Goal: Task Accomplishment & Management: Complete application form

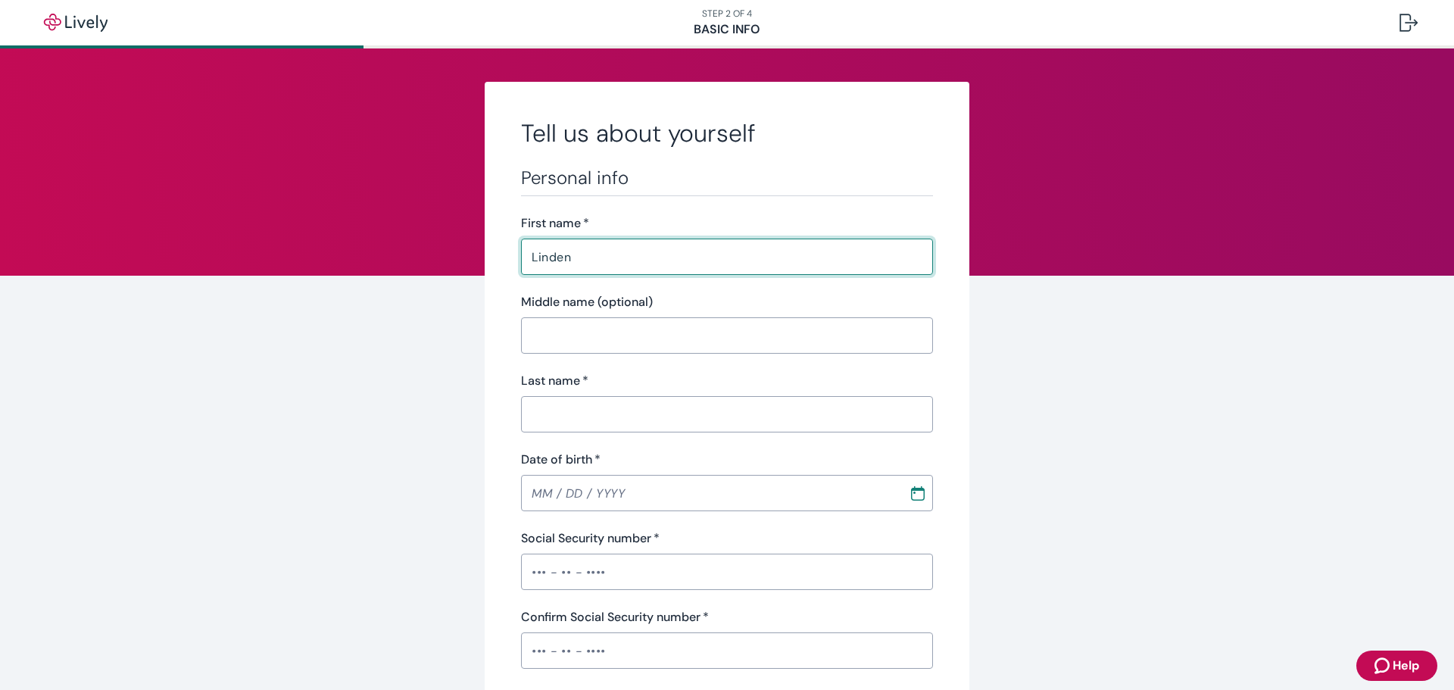
type input "Linden"
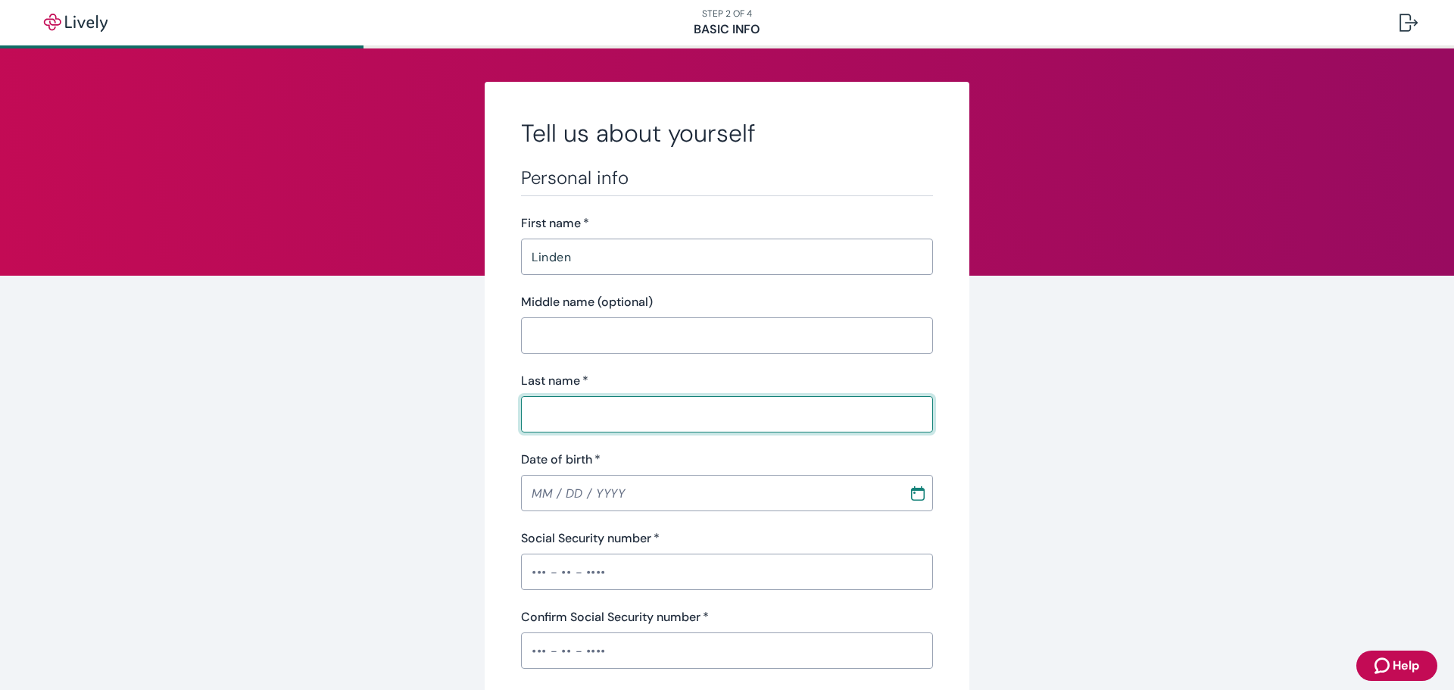
type input "H"
type input "[PERSON_NAME]"
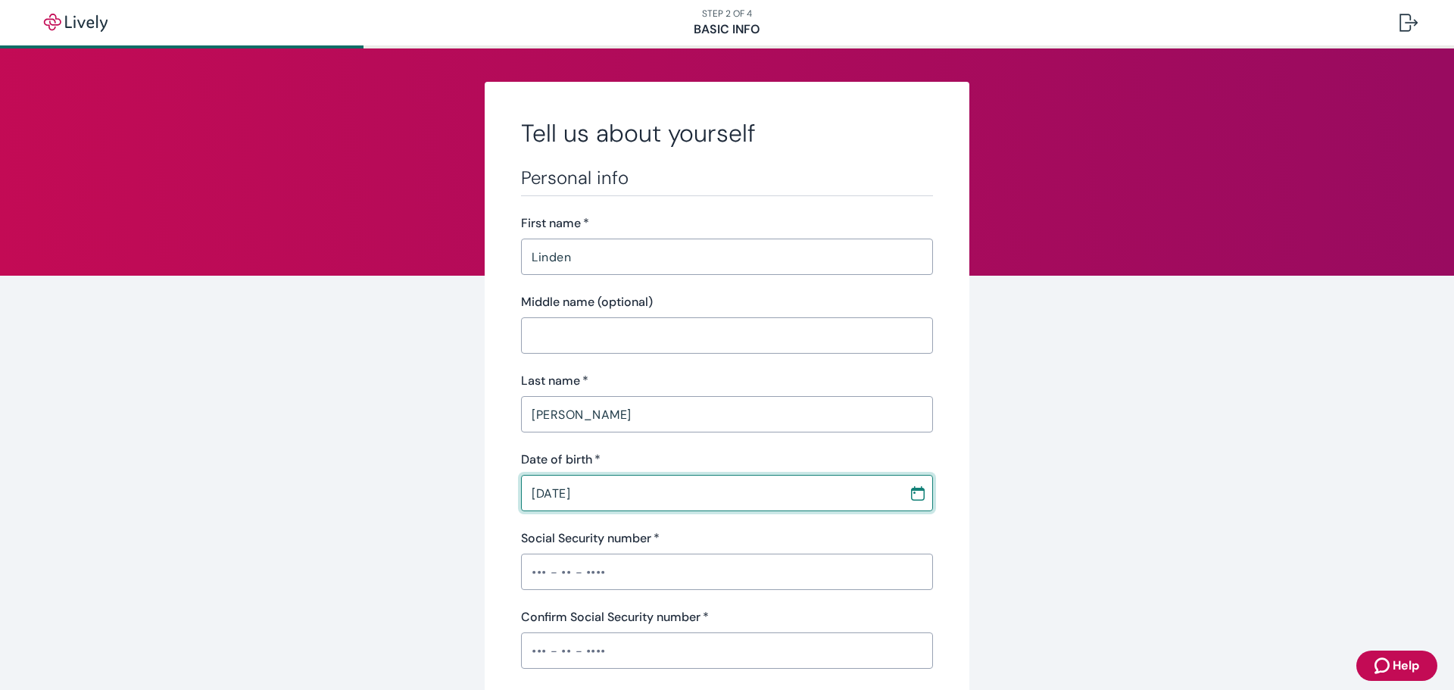
type input "[DATE]"
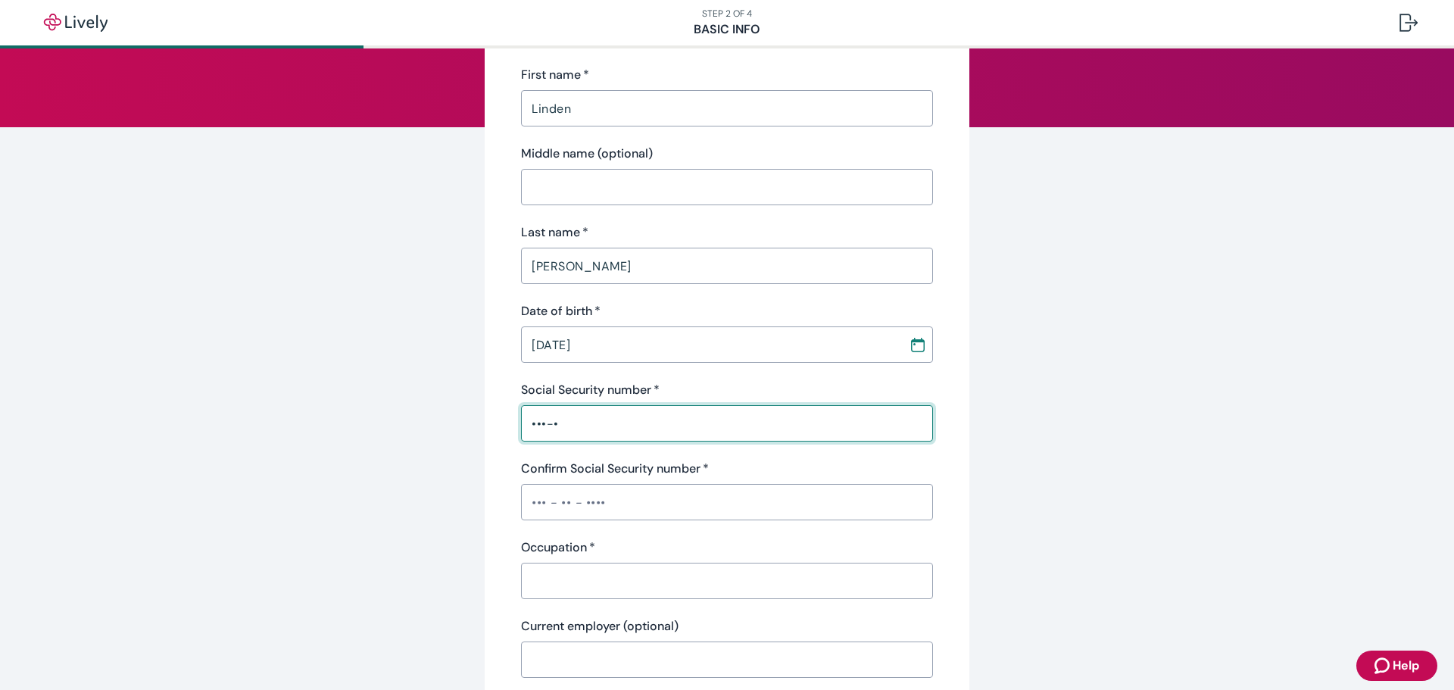
scroll to position [151, 0]
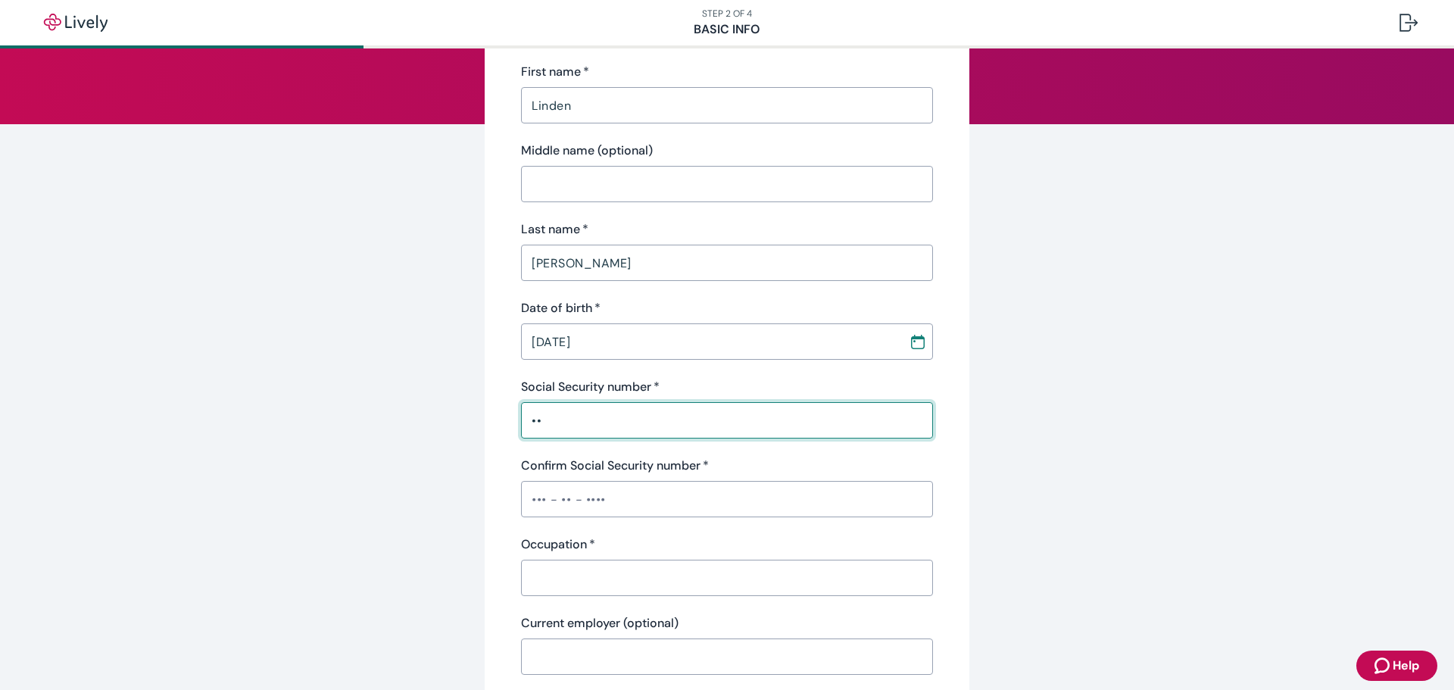
type input "•"
type input "•••-••-4559"
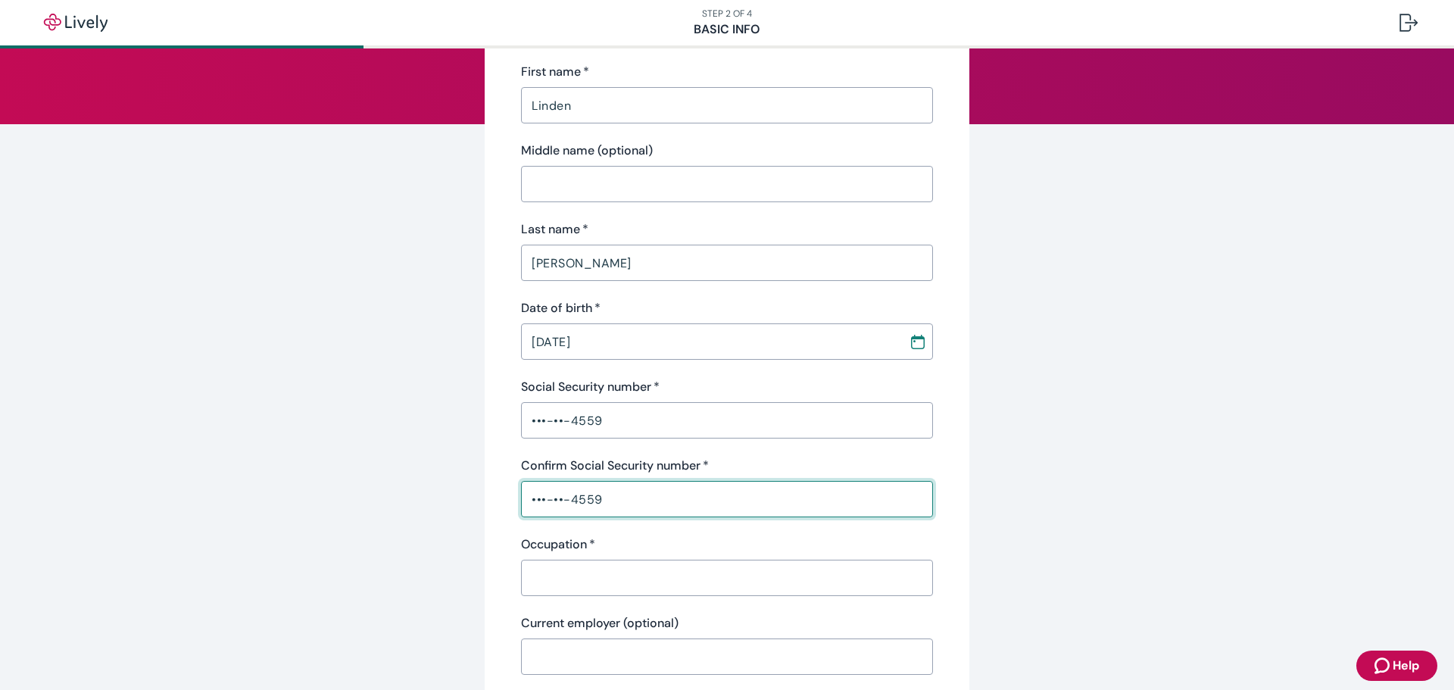
type input "•••-••-4559"
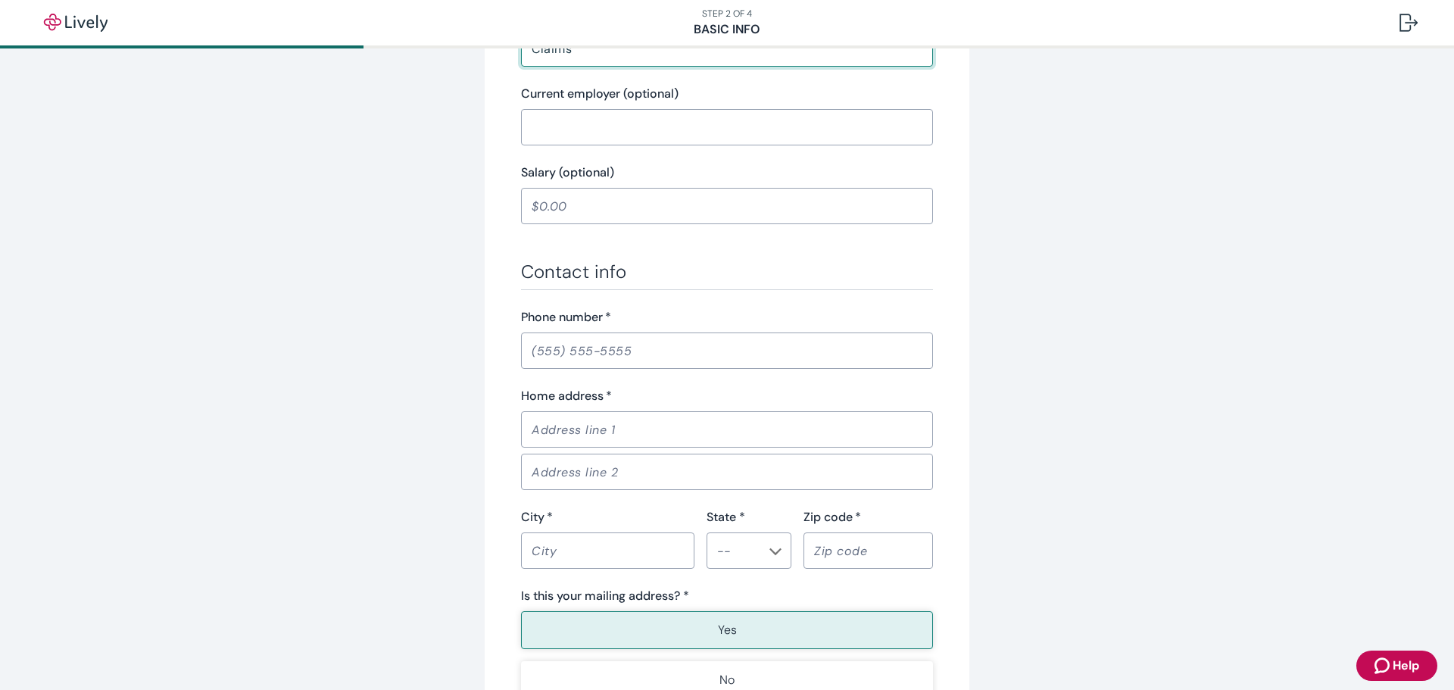
scroll to position [682, 0]
type input "Claims"
click at [690, 335] on div "​" at bounding box center [727, 350] width 412 height 36
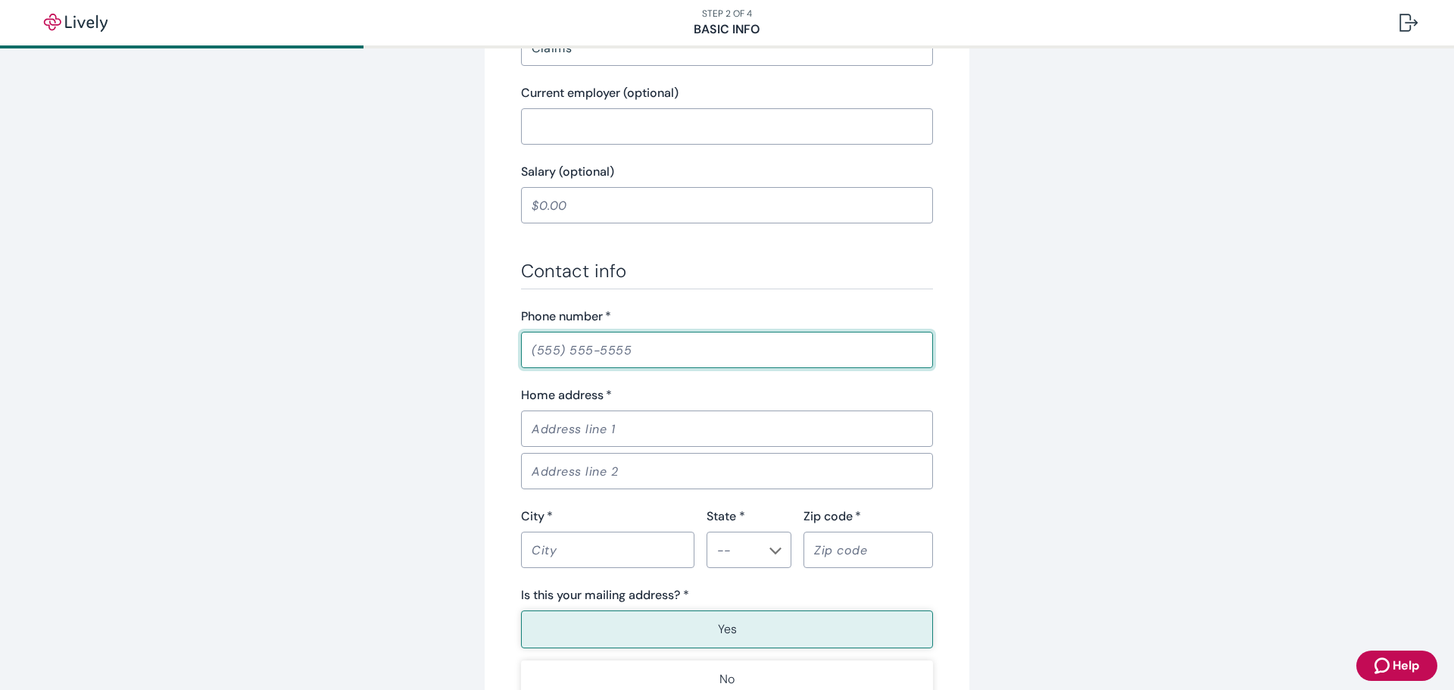
click at [688, 340] on input "Phone number   *" at bounding box center [727, 350] width 412 height 30
type input "[PHONE_NUMBER]"
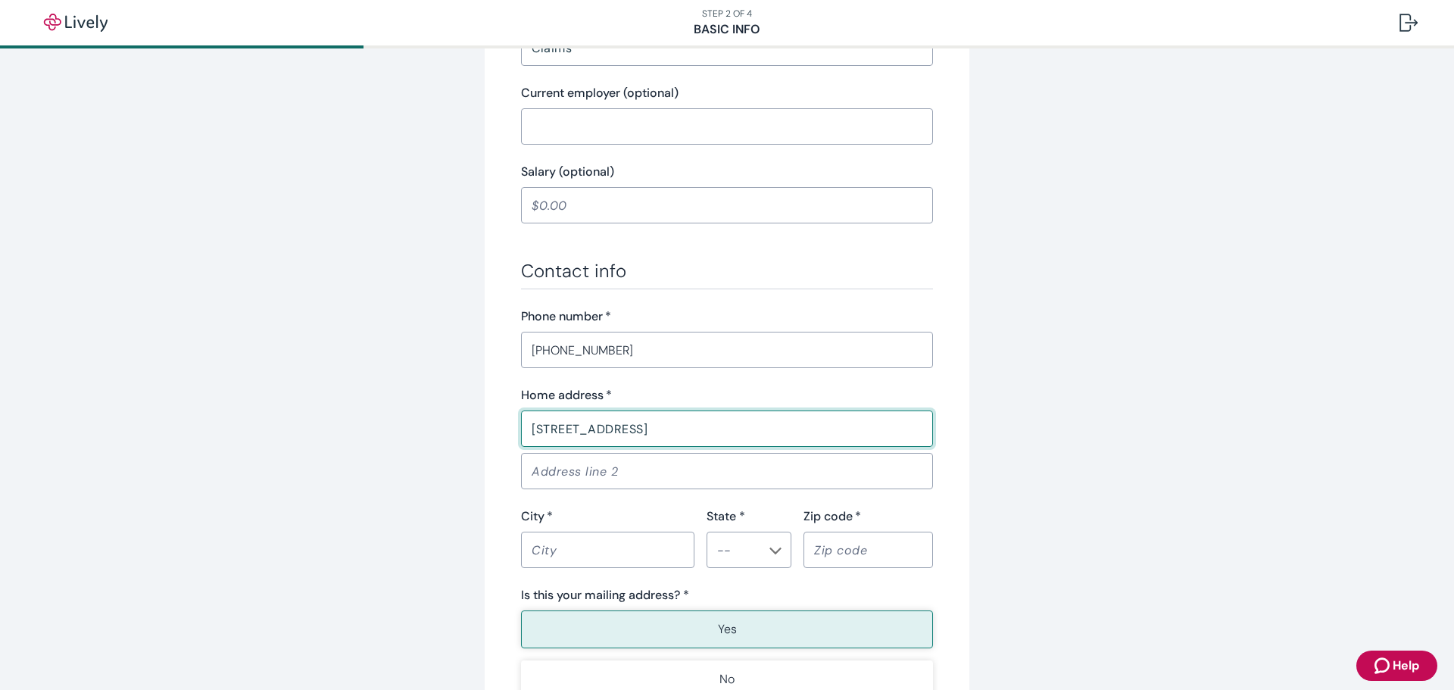
type input "[STREET_ADDRESS]"
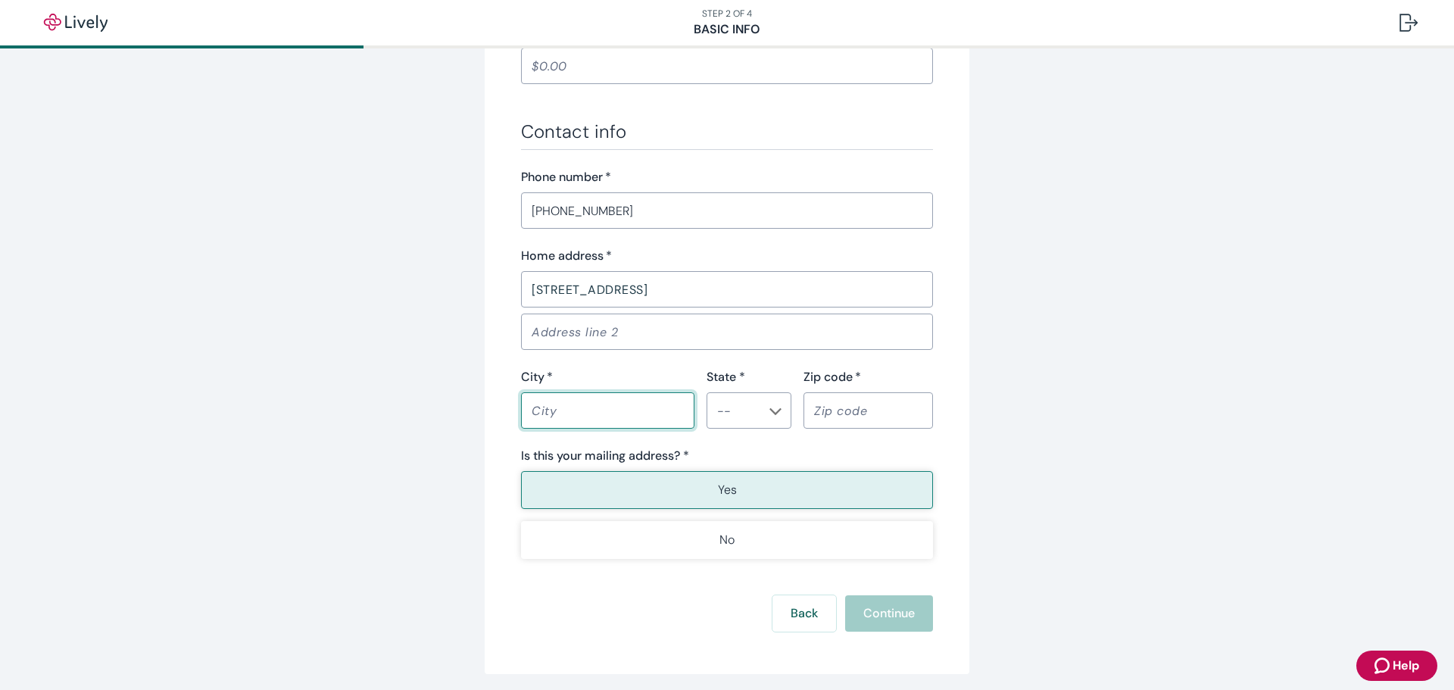
scroll to position [833, 0]
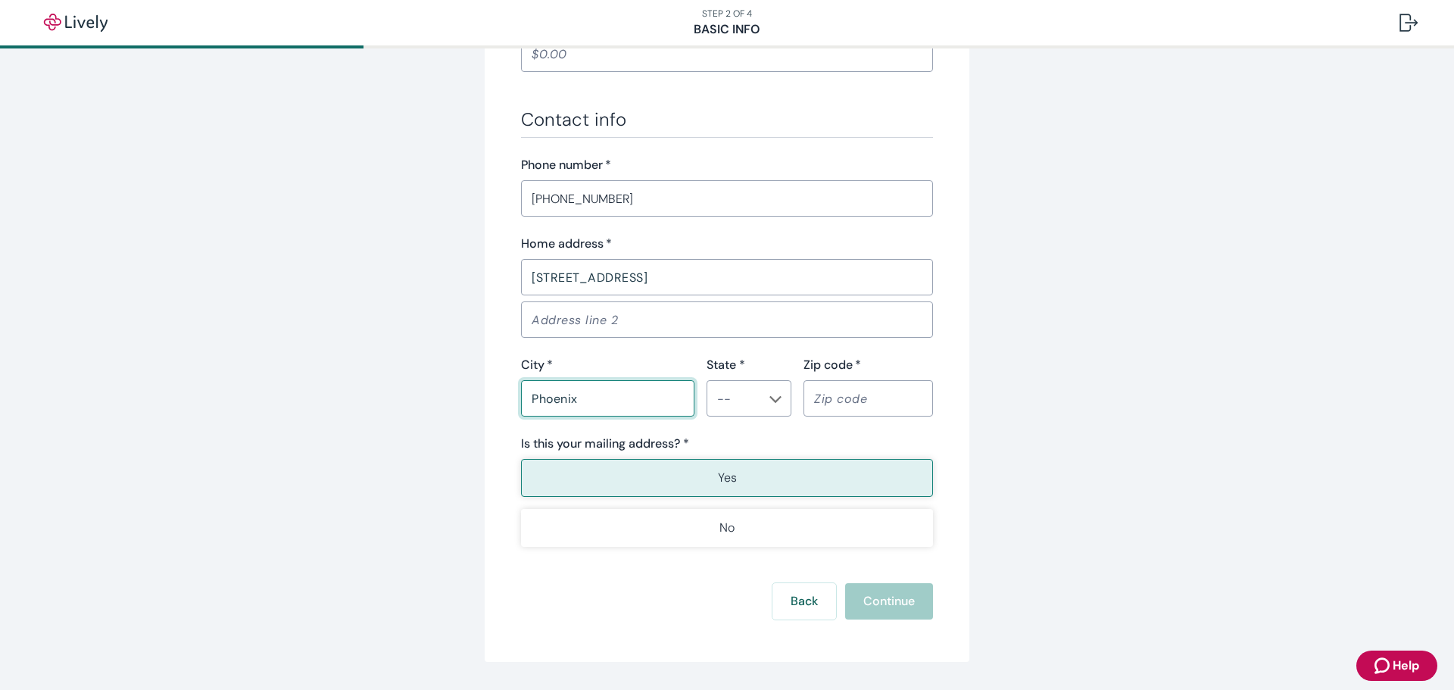
type input "Phoenix"
type input "AZ"
type input "85018"
type button "true"
click at [888, 604] on button "Continue" at bounding box center [889, 601] width 88 height 36
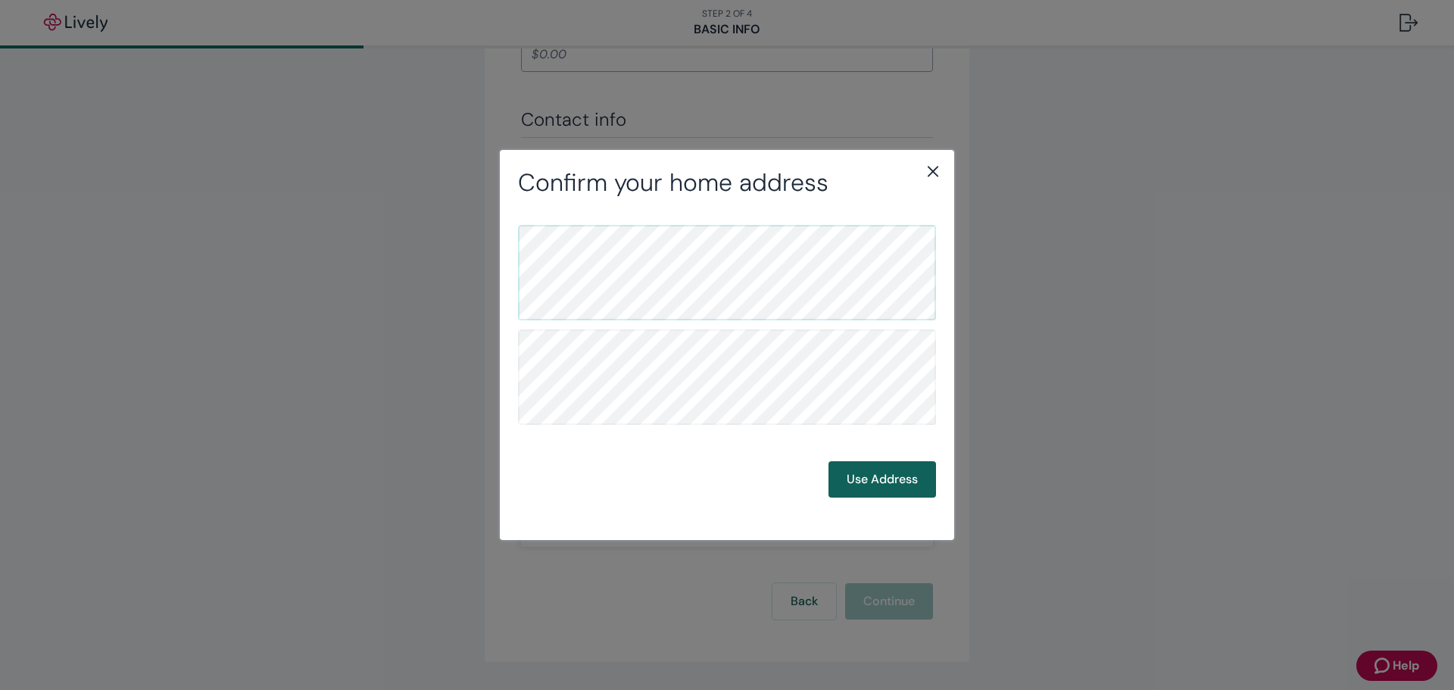
click at [854, 476] on button "Use Address" at bounding box center [883, 479] width 108 height 36
click at [876, 484] on button "Use Address" at bounding box center [883, 479] width 108 height 36
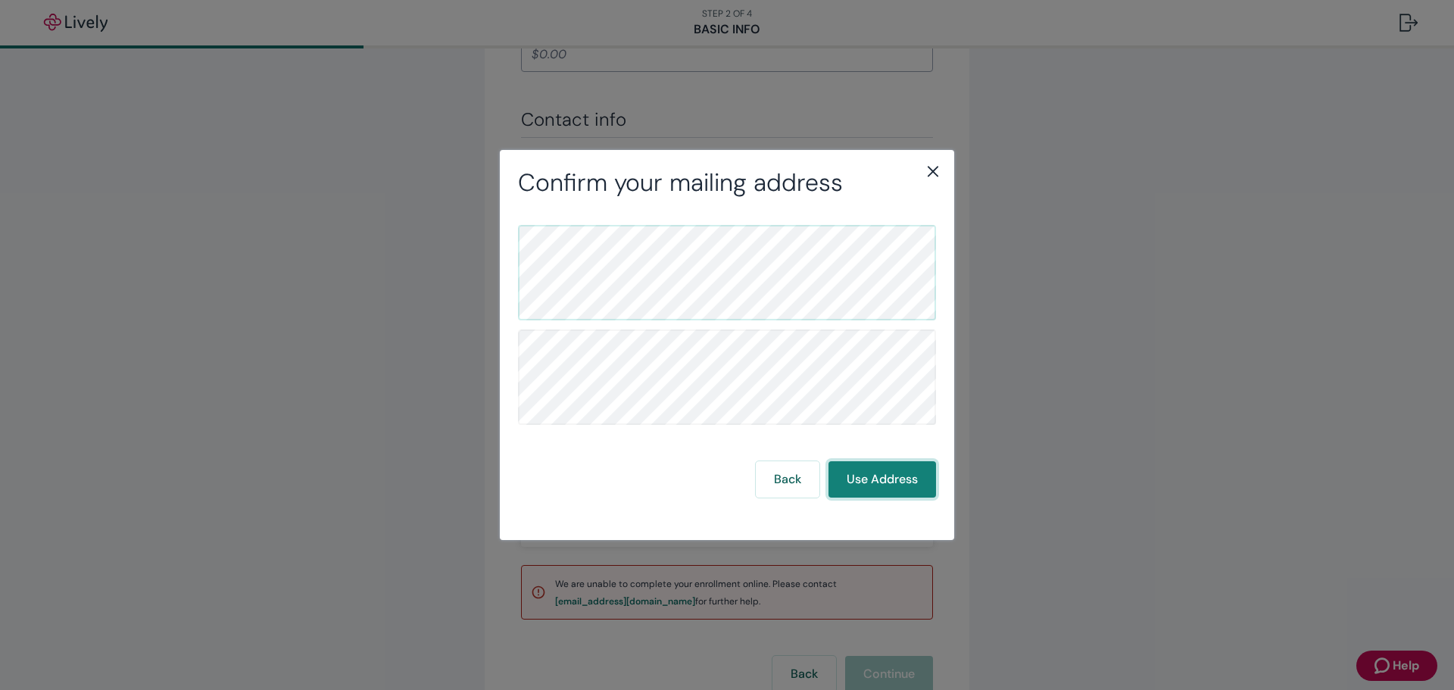
click at [881, 478] on button "Use Address" at bounding box center [883, 479] width 108 height 36
click at [788, 480] on button "Back" at bounding box center [788, 479] width 64 height 36
click at [849, 473] on button "Use Address" at bounding box center [883, 479] width 108 height 36
click at [817, 474] on button "Back" at bounding box center [788, 479] width 64 height 36
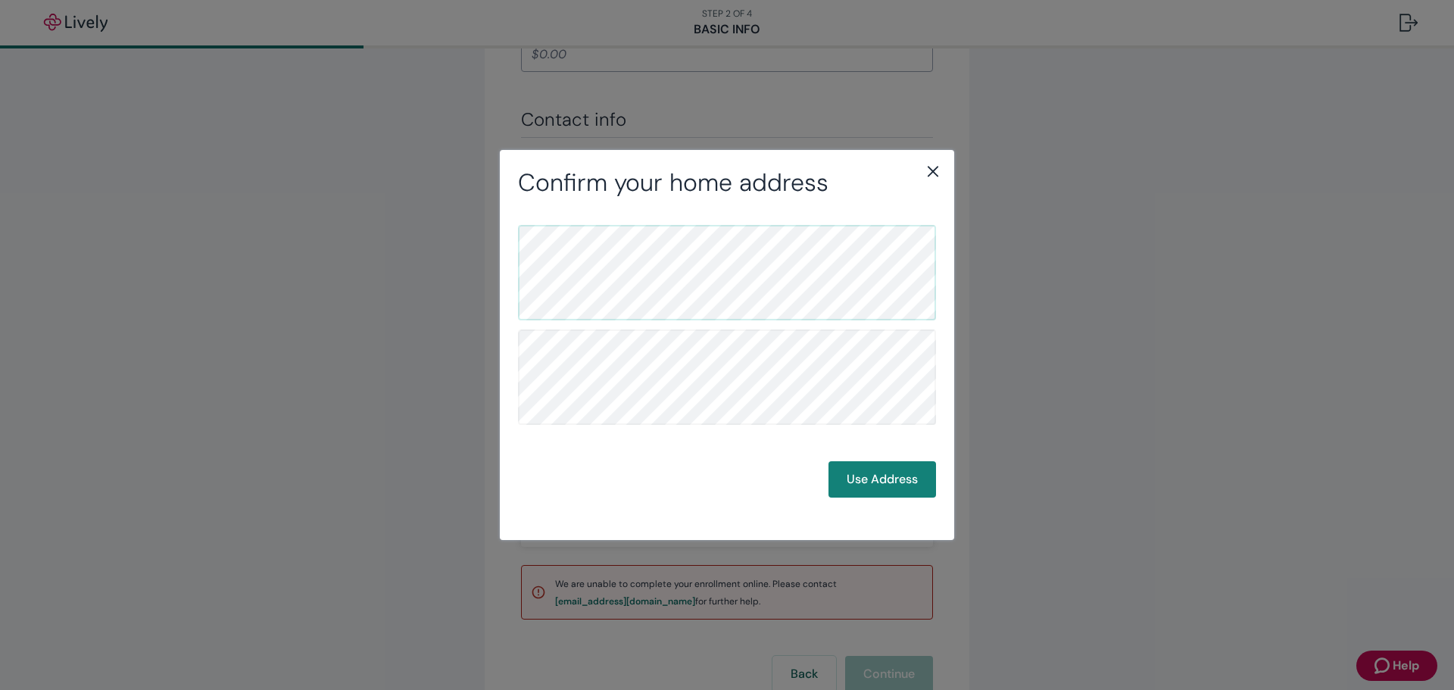
click at [934, 173] on icon "close" at bounding box center [933, 172] width 11 height 11
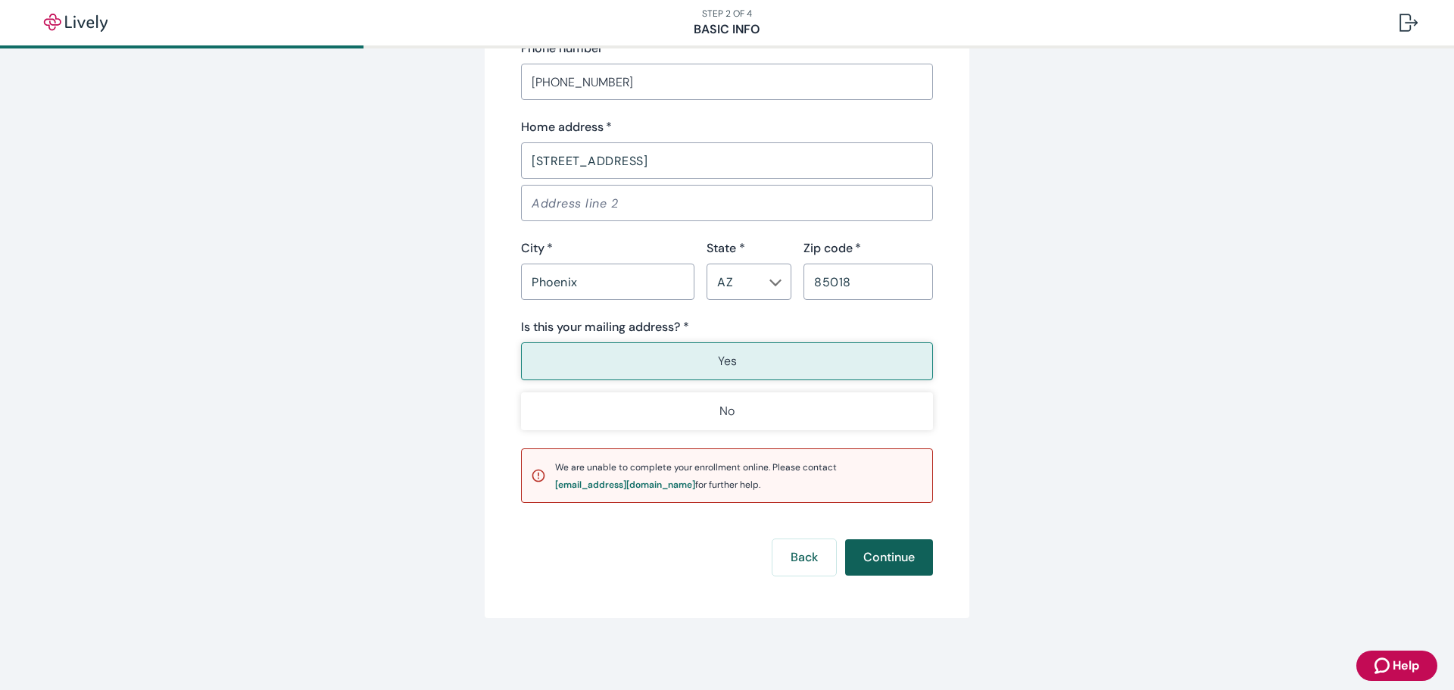
scroll to position [950, 0]
click at [877, 547] on button "Continue" at bounding box center [889, 556] width 88 height 36
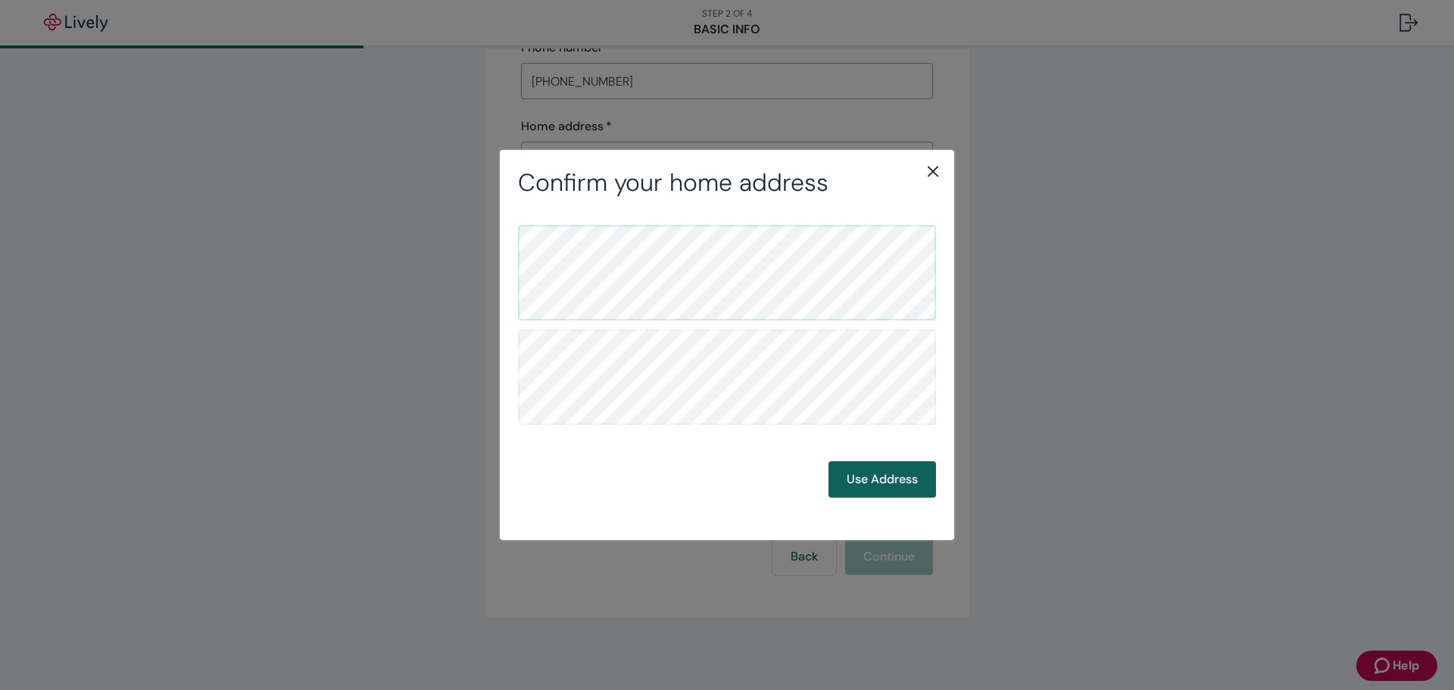
click at [869, 485] on button "Use Address" at bounding box center [883, 479] width 108 height 36
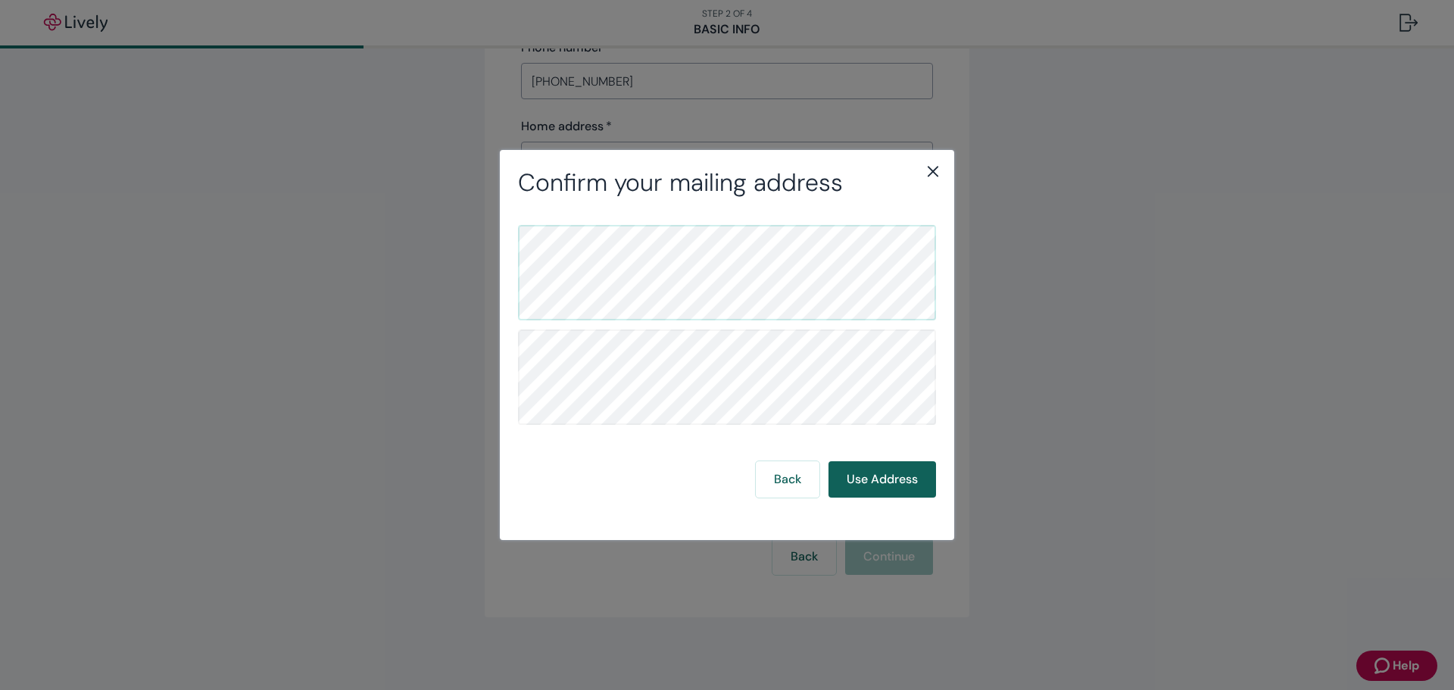
click at [869, 485] on button "Use Address" at bounding box center [883, 479] width 108 height 36
click at [865, 479] on button "Use Address" at bounding box center [883, 479] width 108 height 36
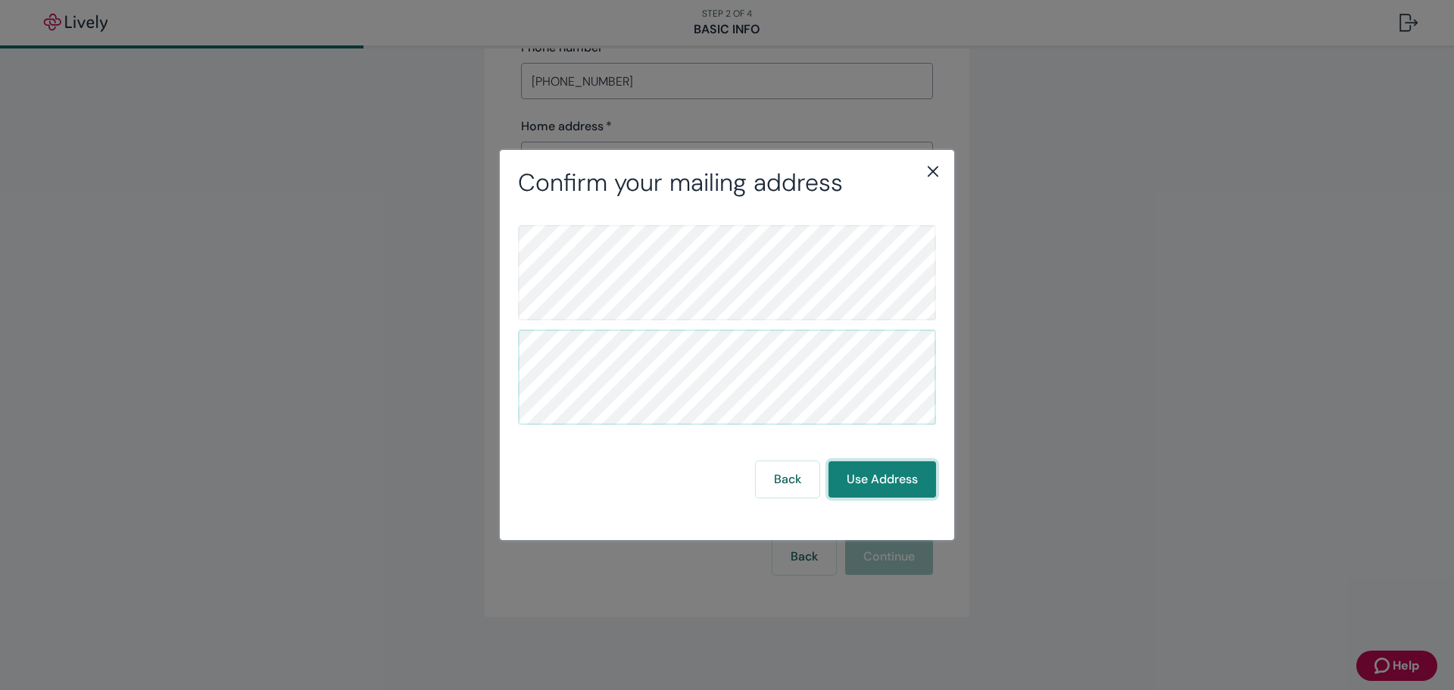
click at [865, 479] on button "Use Address" at bounding box center [883, 479] width 108 height 36
click at [931, 170] on icon "close" at bounding box center [933, 172] width 11 height 11
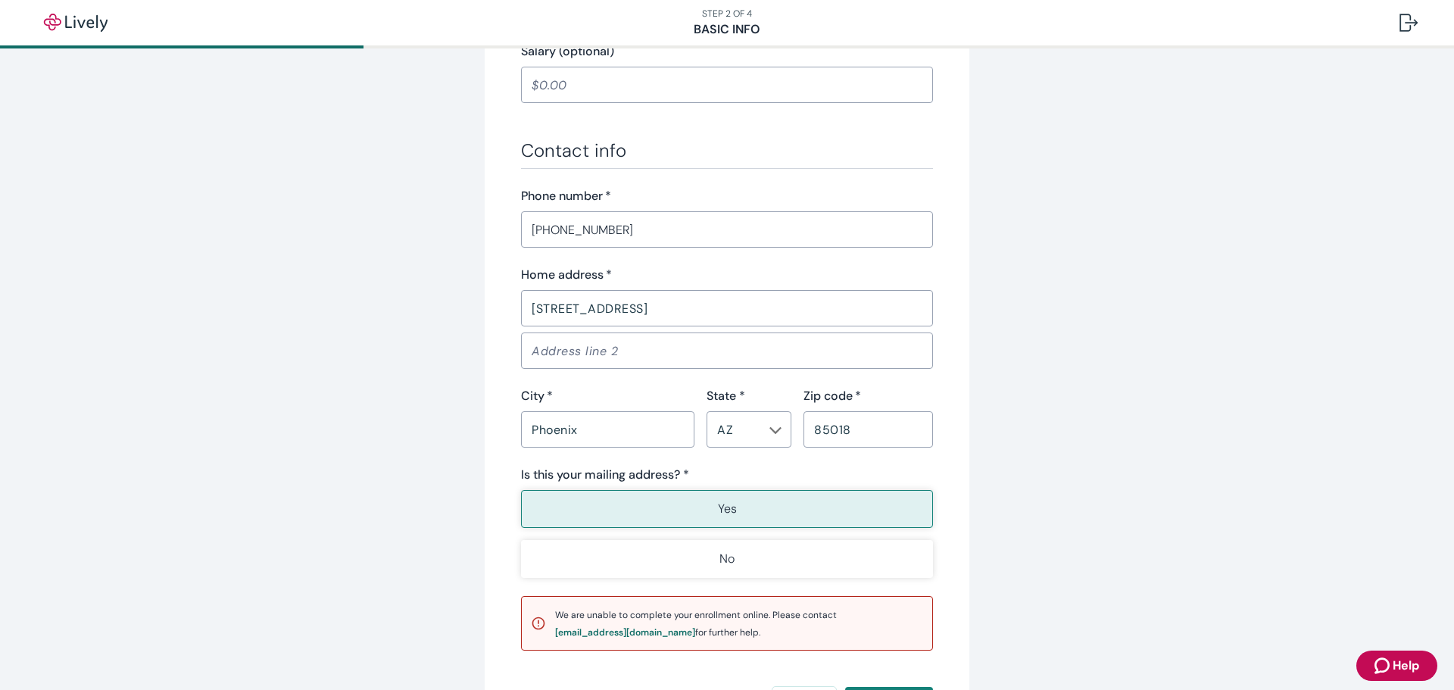
scroll to position [799, 0]
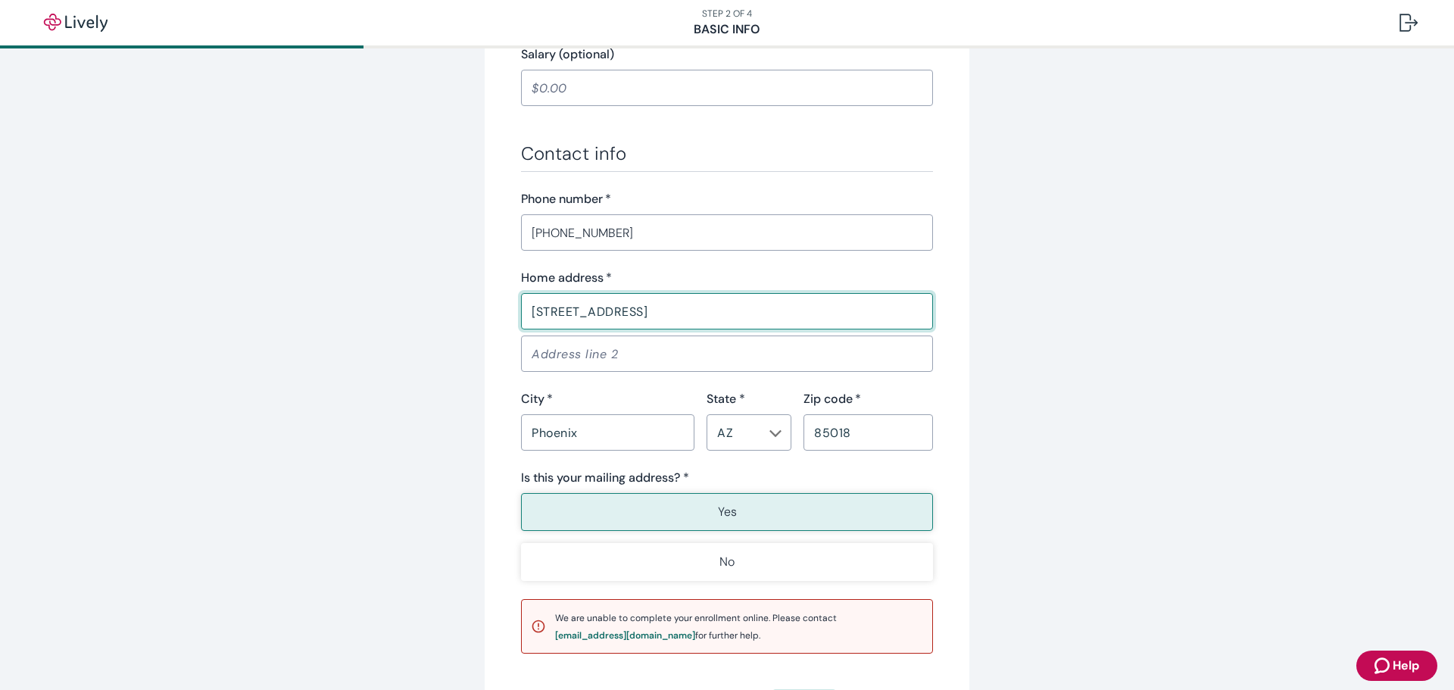
click at [766, 311] on input "[STREET_ADDRESS]" at bounding box center [727, 311] width 412 height 30
type input "[STREET_ADDRESS]"
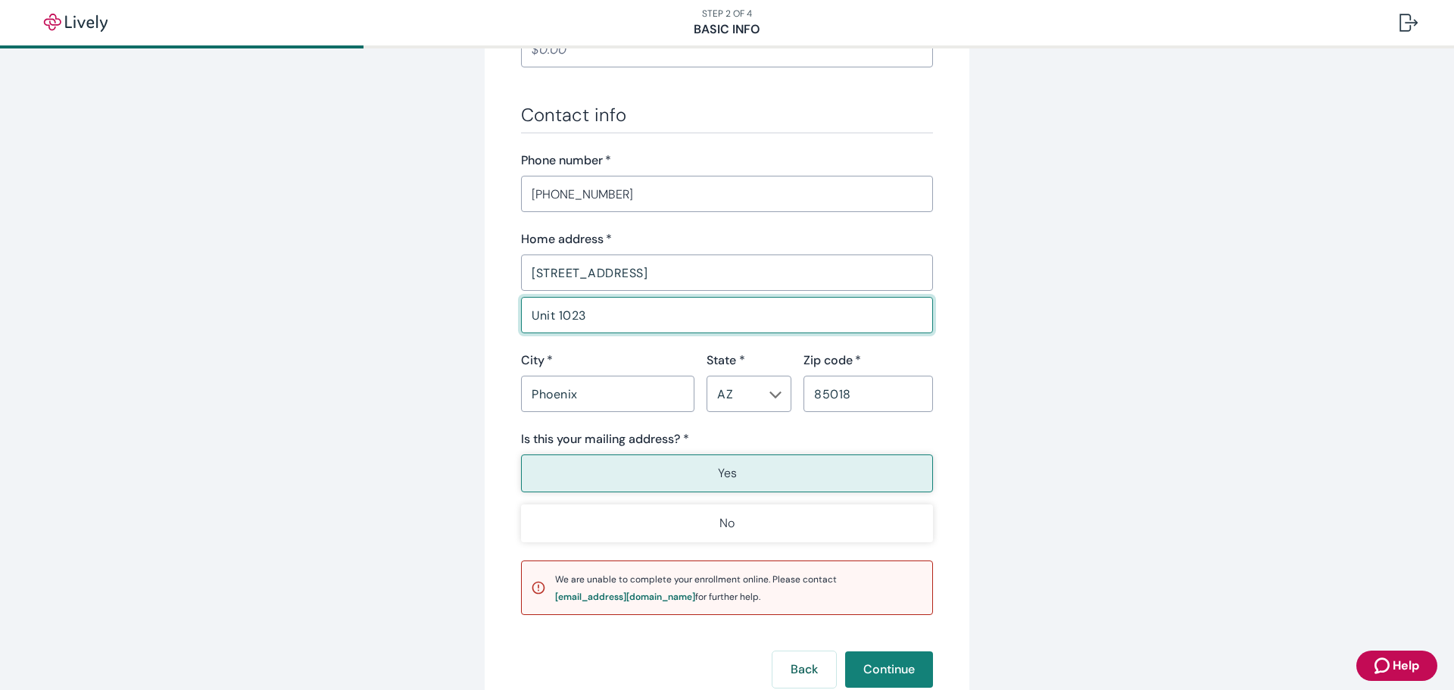
scroll to position [875, 0]
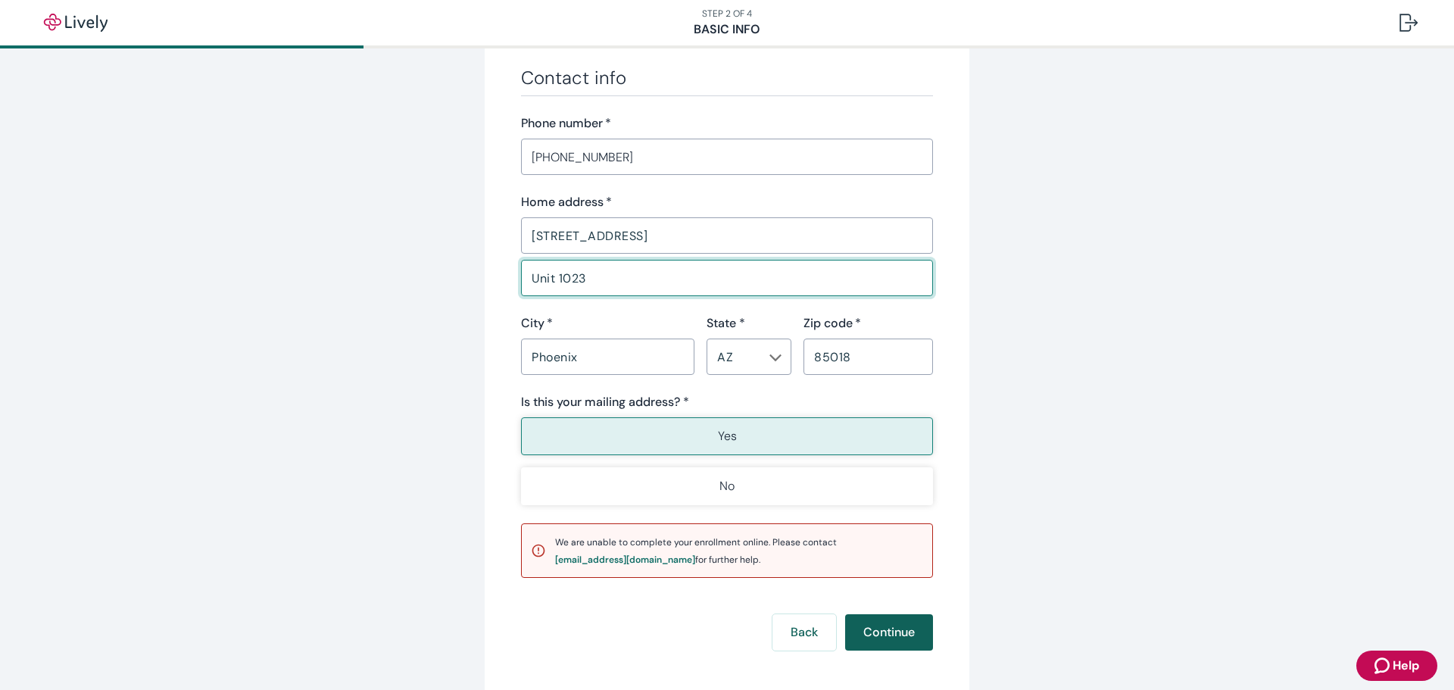
type input "Unit 1023"
click at [901, 642] on button "Continue" at bounding box center [889, 632] width 88 height 36
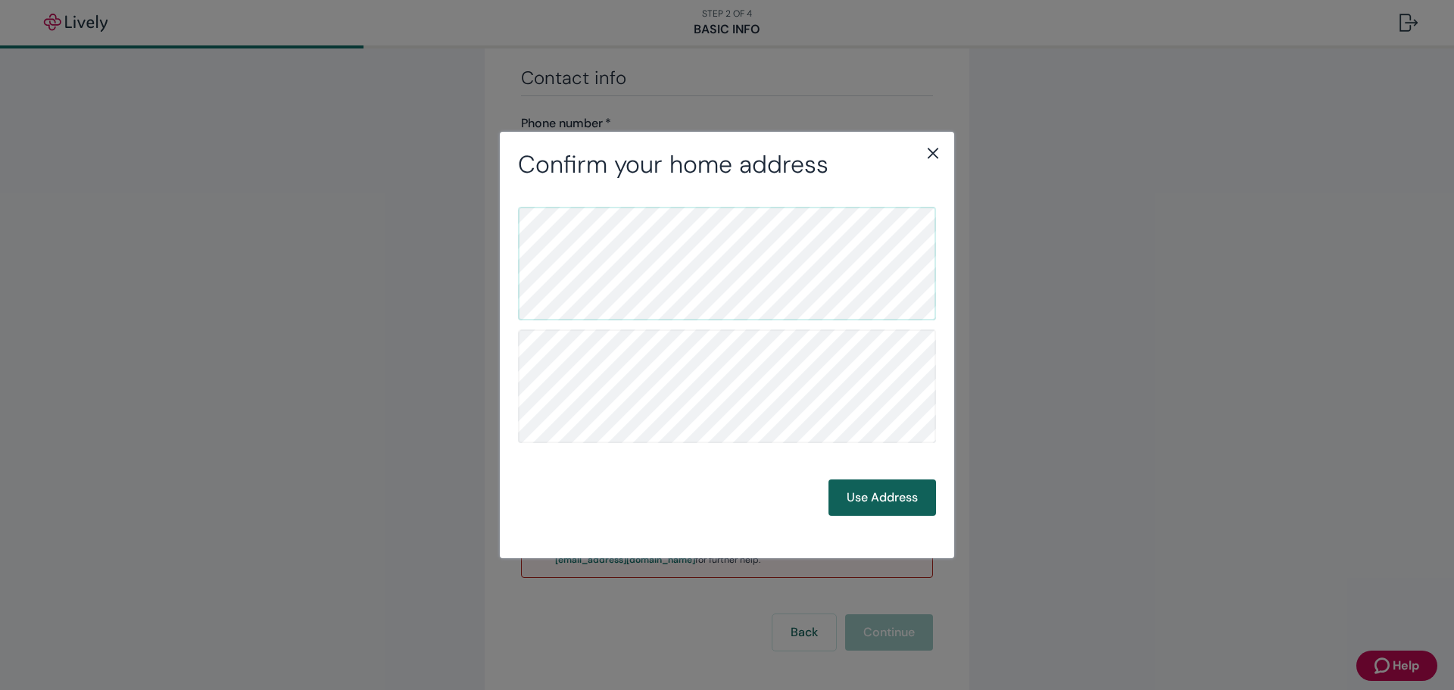
click at [877, 504] on button "Use Address" at bounding box center [883, 497] width 108 height 36
click at [935, 154] on icon "close" at bounding box center [933, 153] width 18 height 18
